Goal: Task Accomplishment & Management: Complete application form

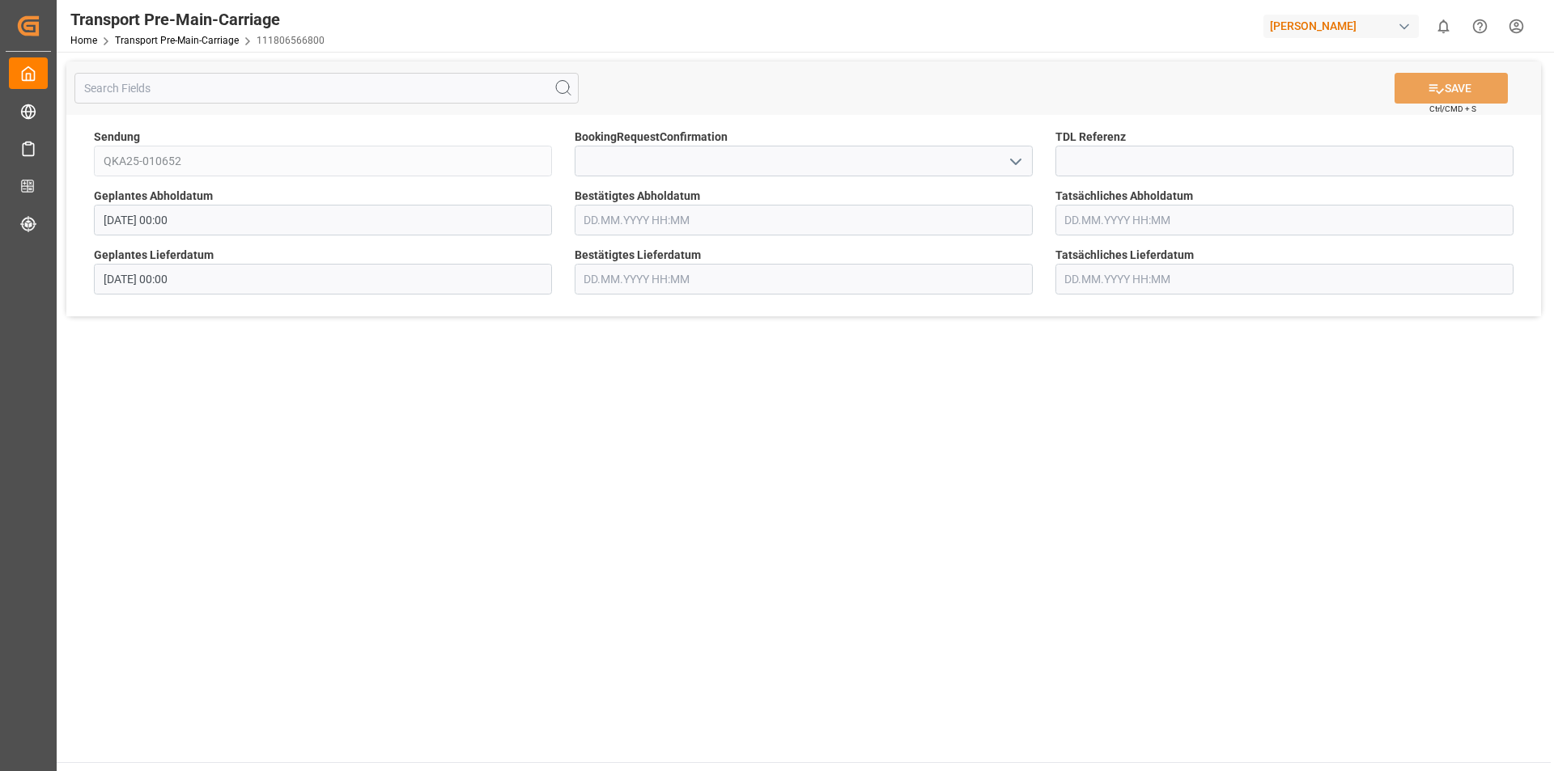
click at [1011, 152] on icon "open menu" at bounding box center [1015, 161] width 19 height 19
click at [783, 191] on div "Yes" at bounding box center [804, 197] width 457 height 36
type input "Yes"
click at [1453, 85] on button "SAVE" at bounding box center [1451, 88] width 113 height 31
click at [1013, 163] on icon "open menu" at bounding box center [1015, 161] width 19 height 19
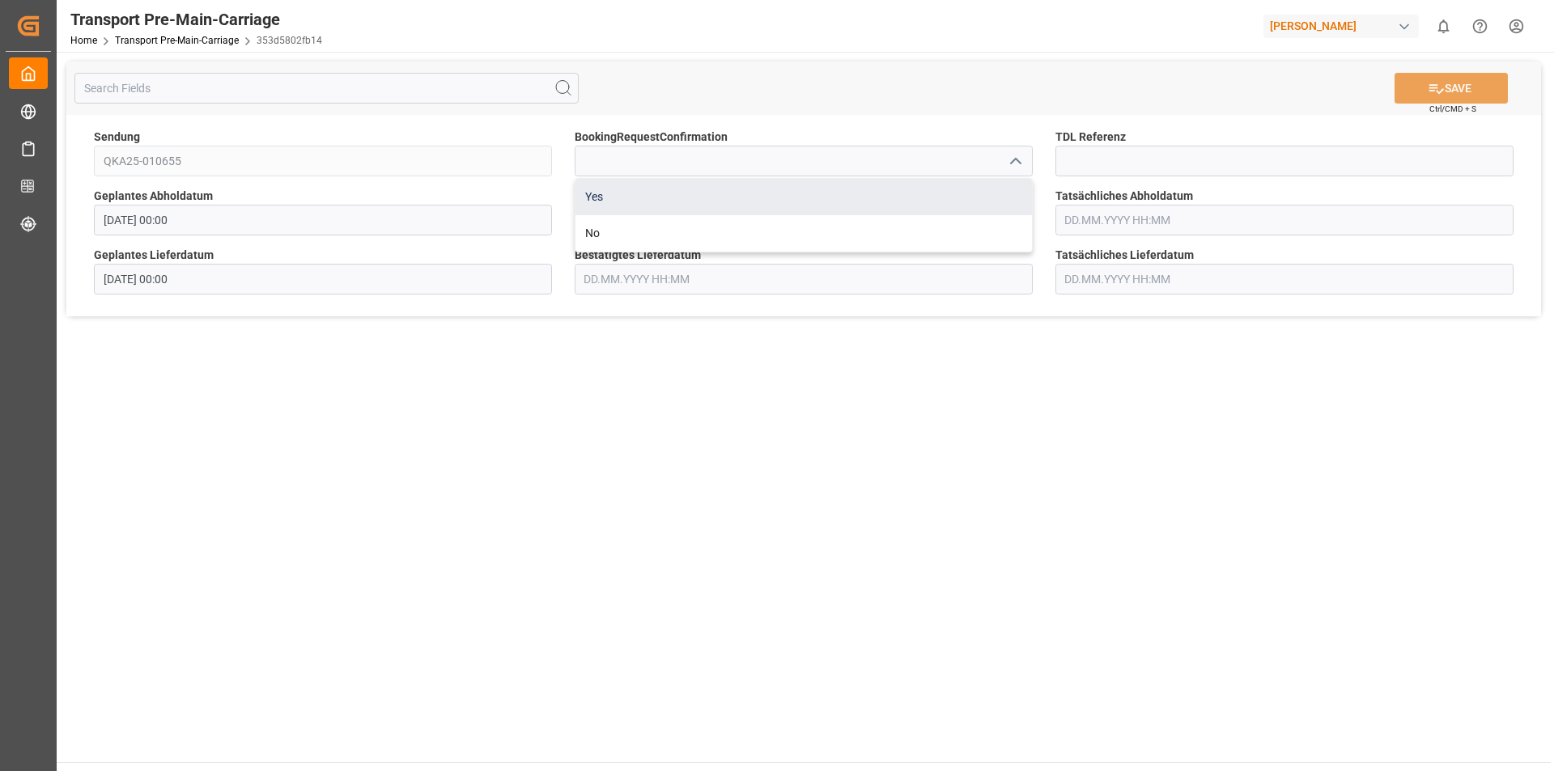
click at [663, 193] on div "Yes" at bounding box center [804, 197] width 457 height 36
type input "Yes"
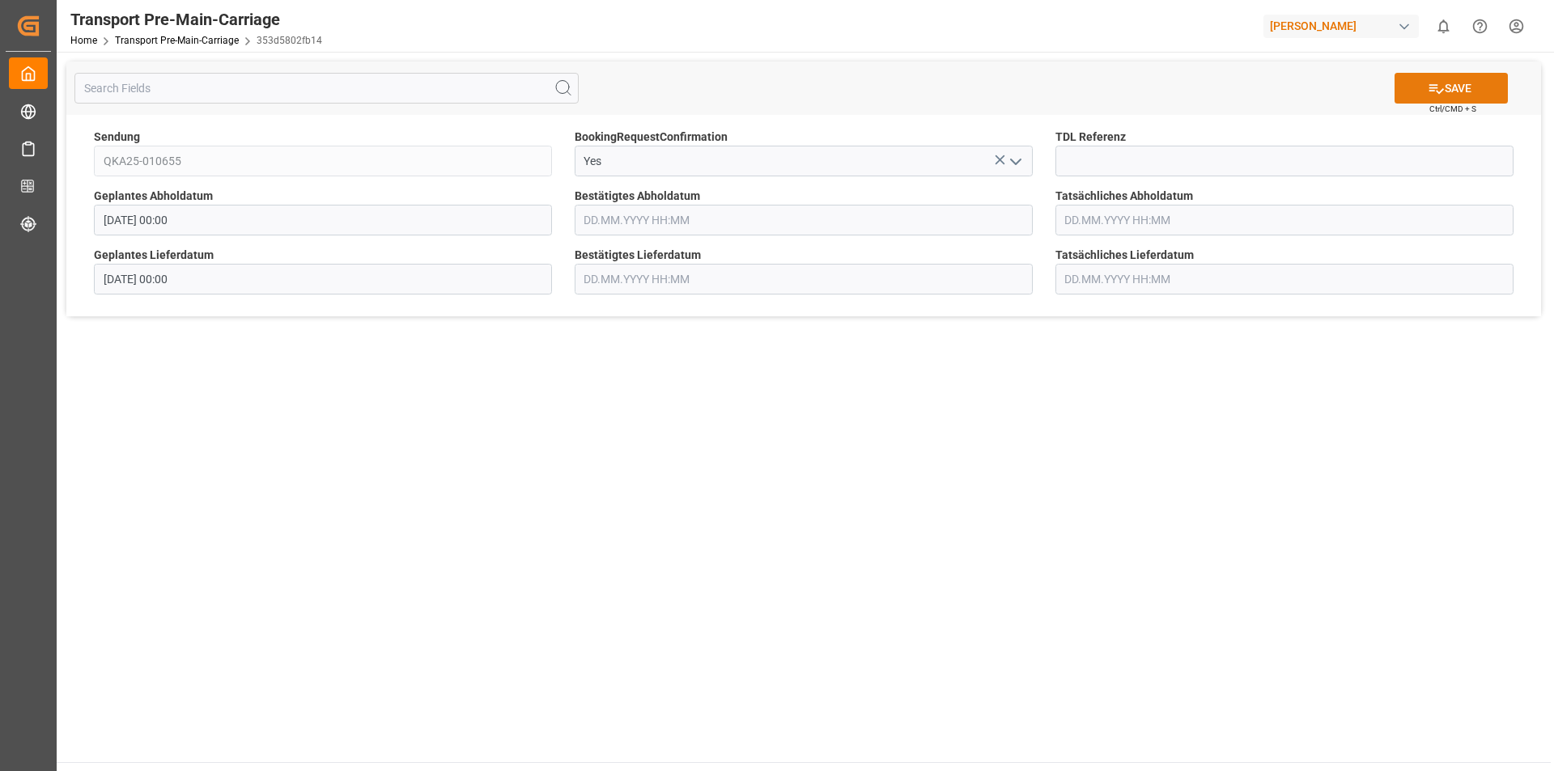
click at [1458, 88] on button "SAVE" at bounding box center [1451, 88] width 113 height 31
click at [818, 155] on input at bounding box center [804, 161] width 458 height 31
click at [1005, 162] on button "open menu" at bounding box center [1014, 161] width 24 height 25
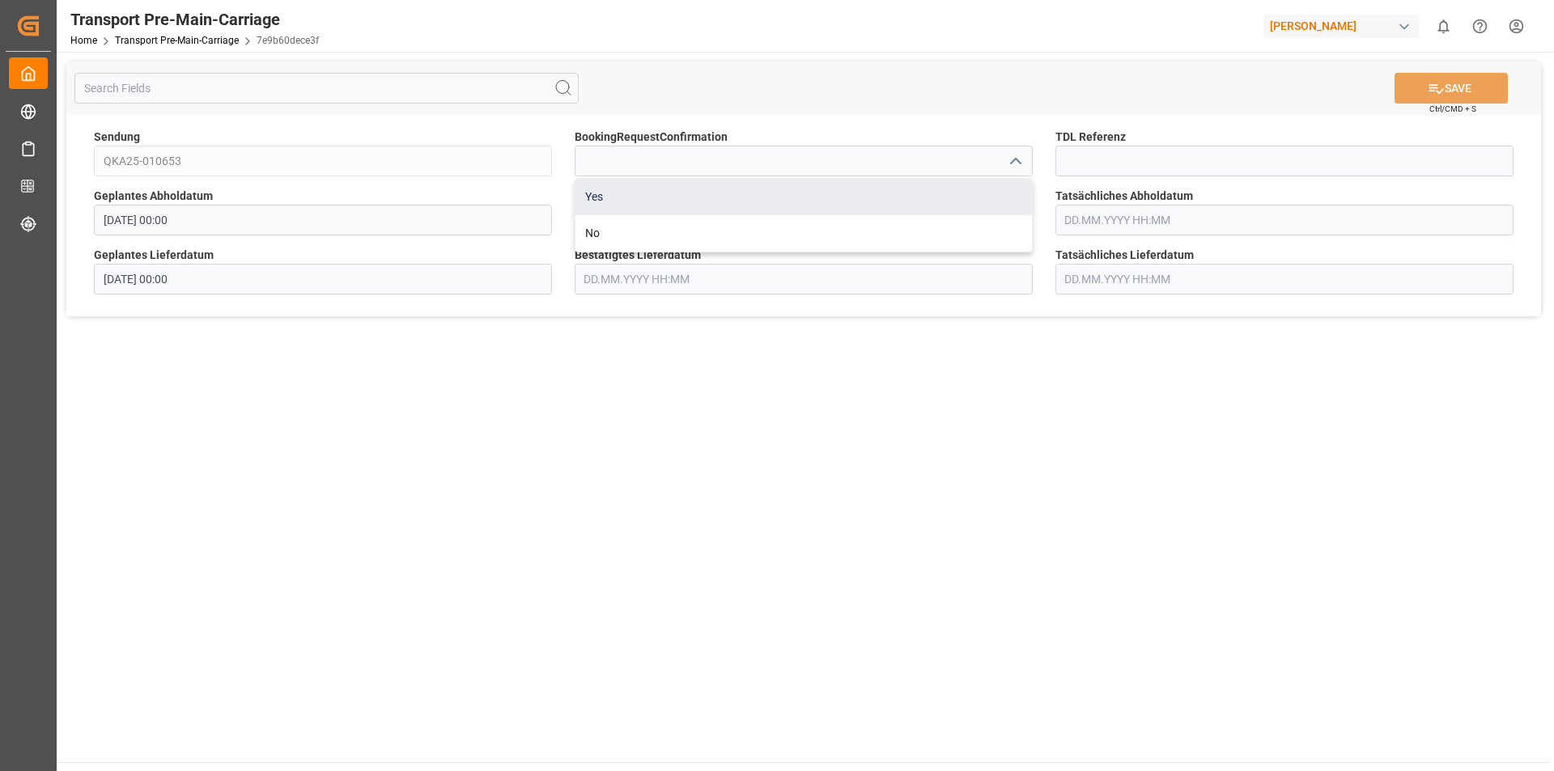
click at [681, 198] on div "Yes" at bounding box center [804, 197] width 457 height 36
type input "Yes"
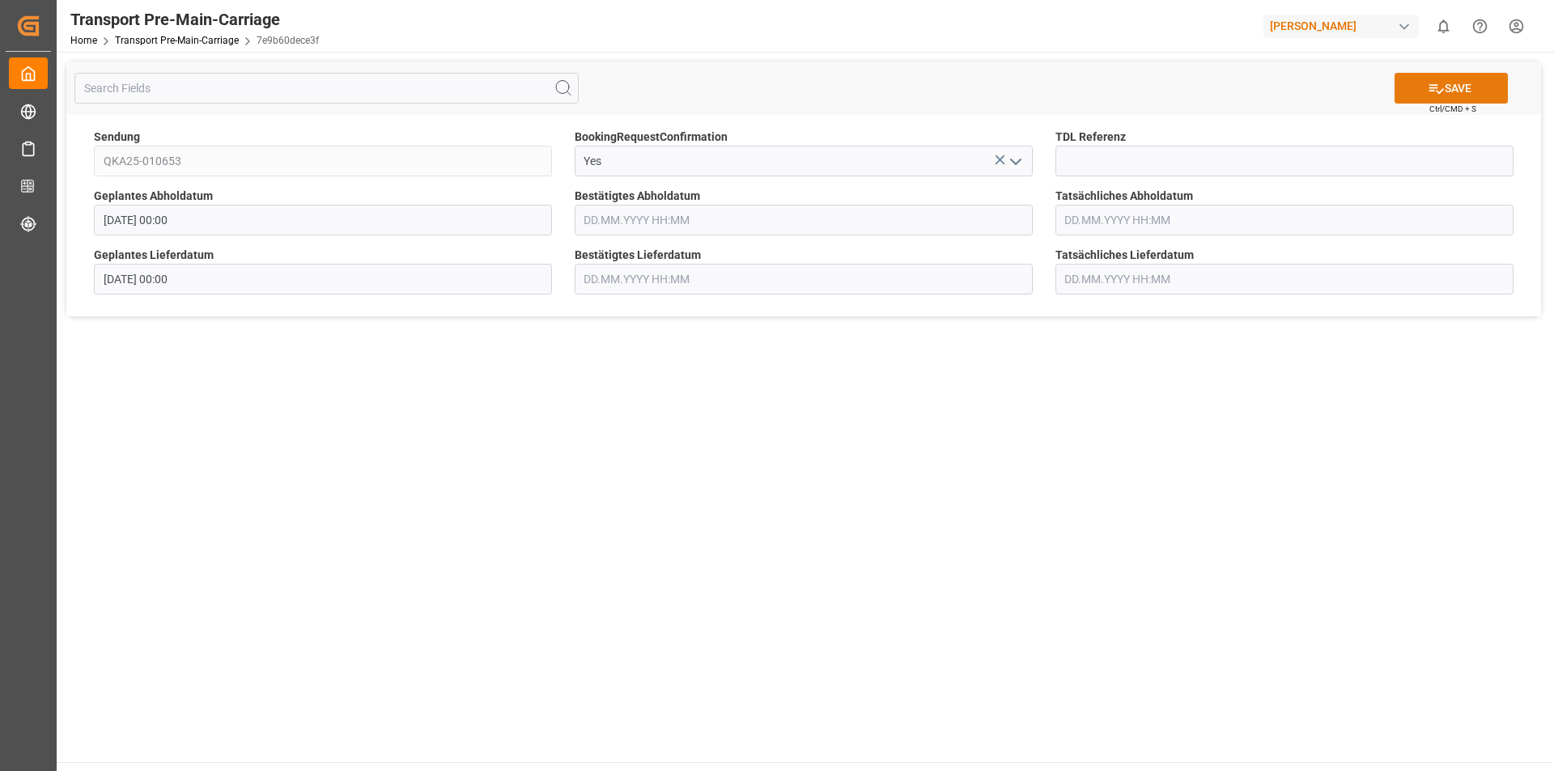
click at [1440, 83] on icon at bounding box center [1436, 88] width 17 height 17
type input "[DATE] 00:00"
click at [1013, 168] on icon "open menu" at bounding box center [1015, 161] width 19 height 19
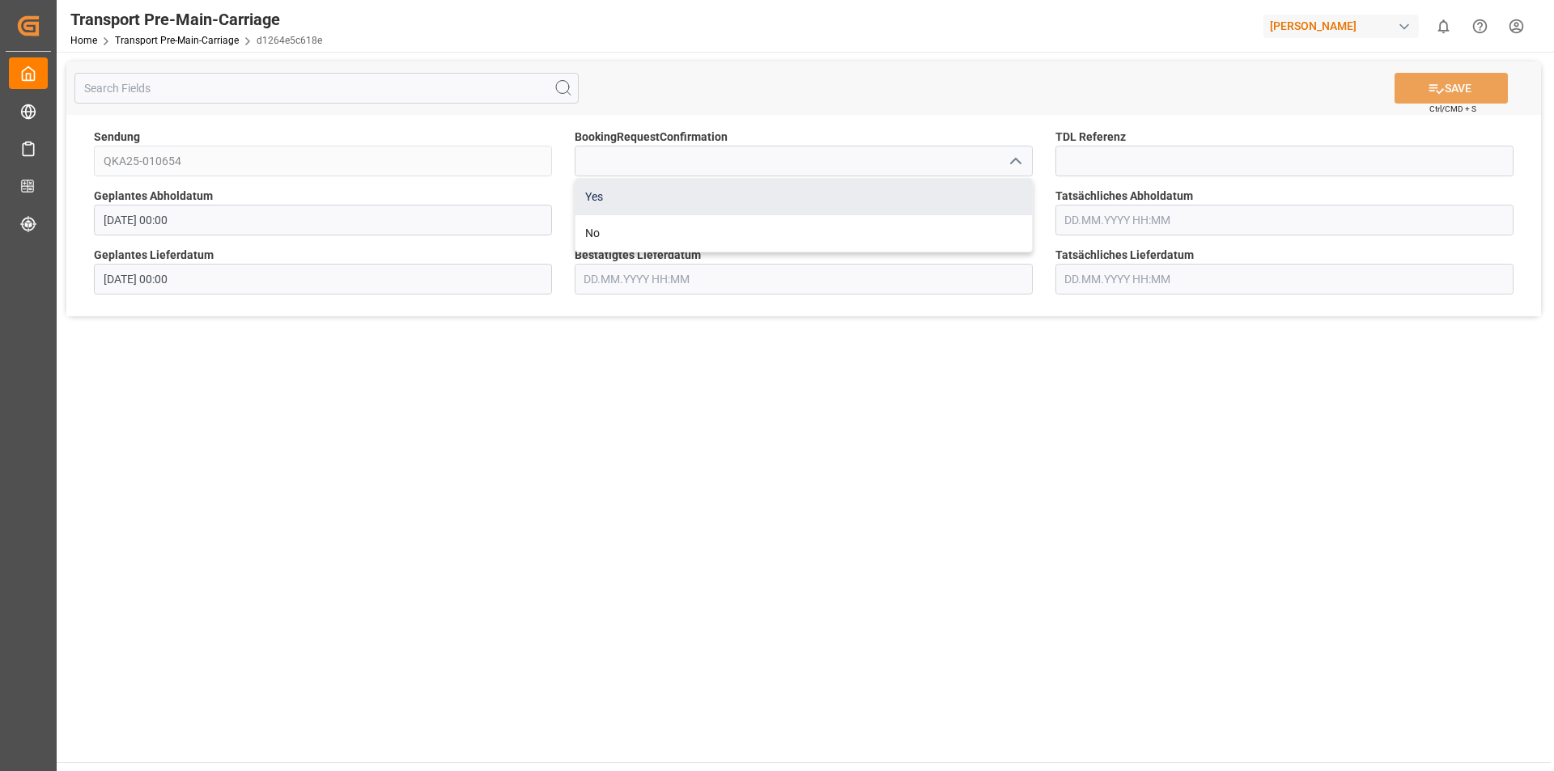
click at [804, 189] on div "Yes" at bounding box center [804, 197] width 457 height 36
type input "Yes"
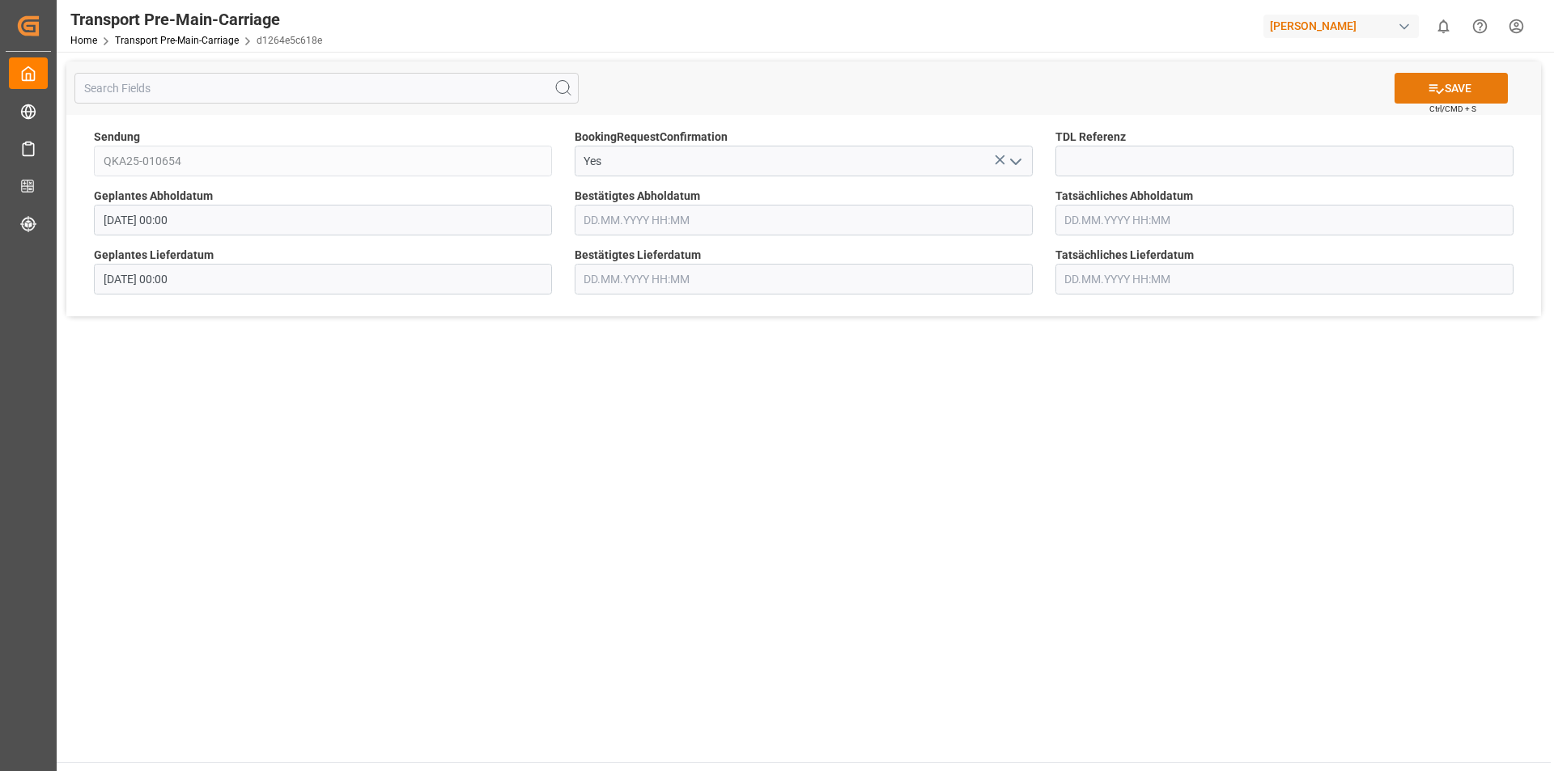
click at [1440, 92] on icon at bounding box center [1436, 88] width 17 height 17
click at [1008, 161] on icon "open menu" at bounding box center [1015, 161] width 19 height 19
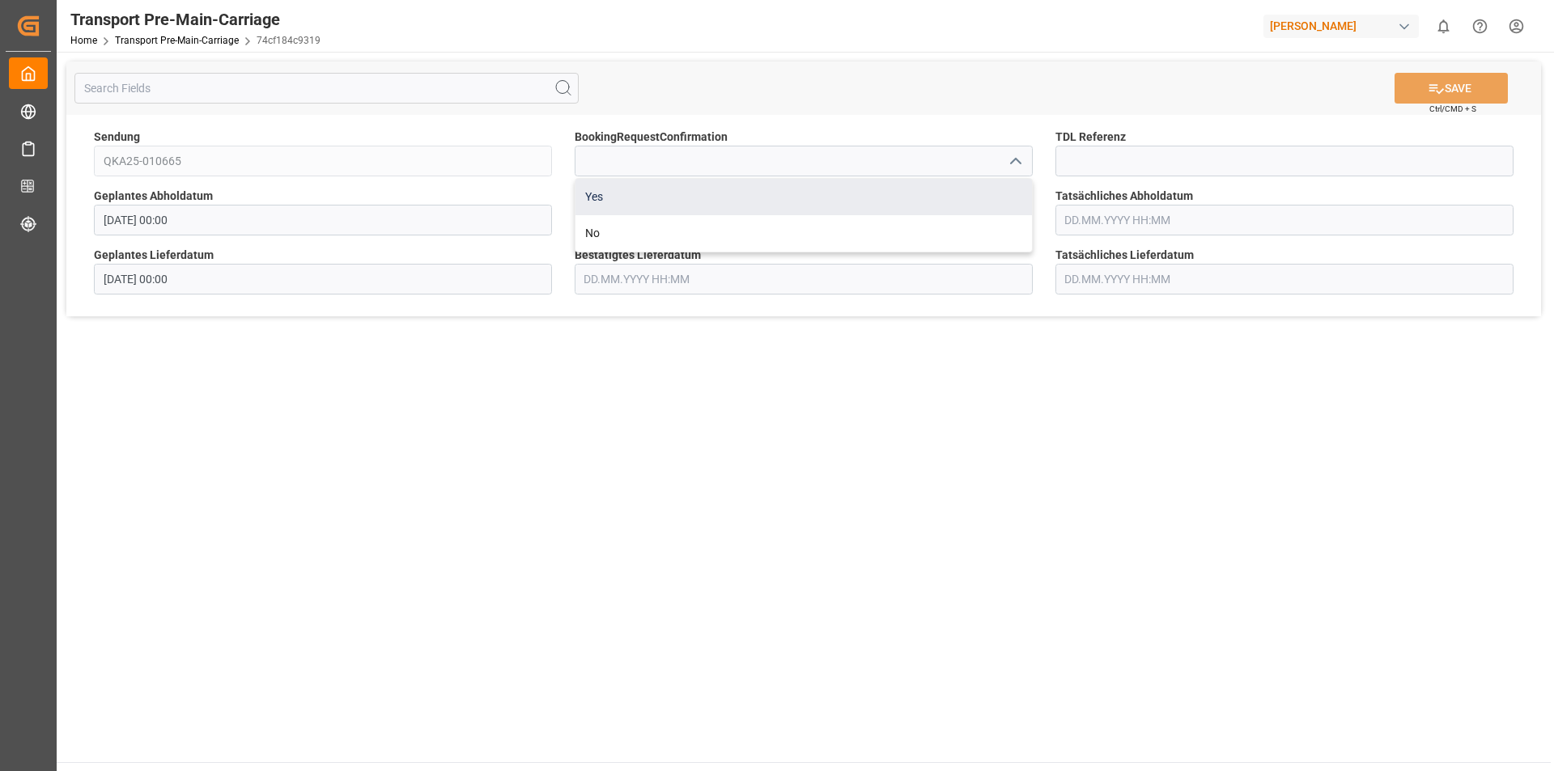
click at [718, 202] on div "Yes" at bounding box center [804, 197] width 457 height 36
type input "Yes"
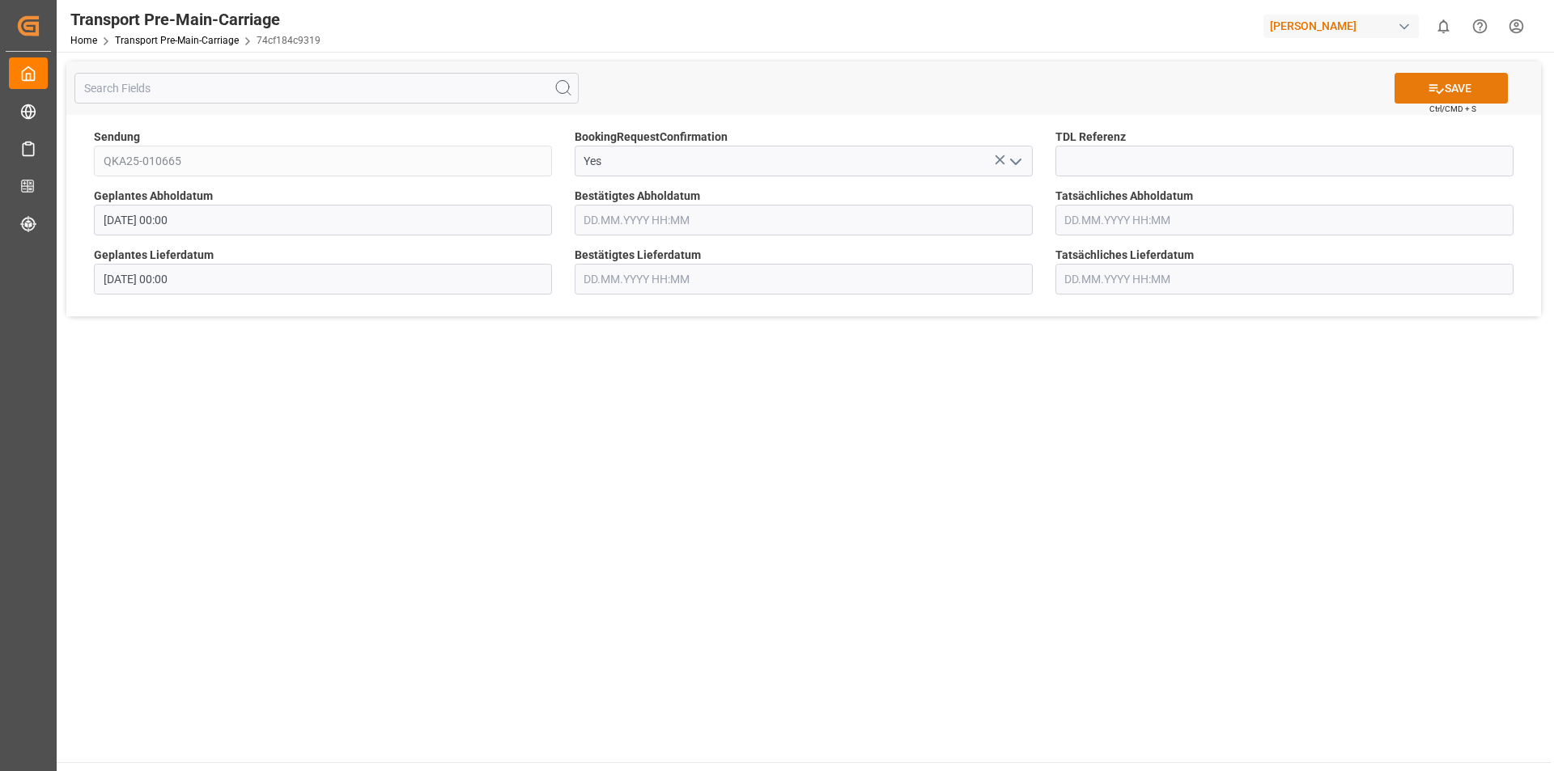
click at [1476, 87] on button "SAVE" at bounding box center [1451, 88] width 113 height 31
